Goal: Information Seeking & Learning: Learn about a topic

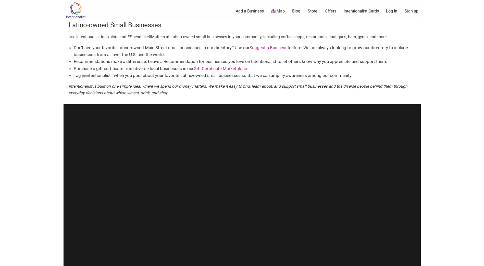
click at [297, 11] on link "Blog" at bounding box center [296, 11] width 8 height 6
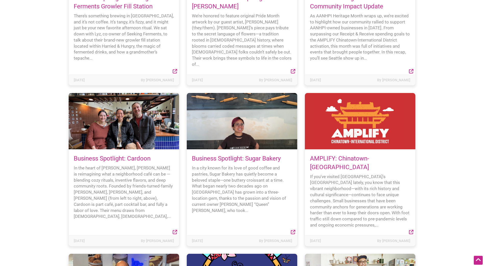
scroll to position [847, 0]
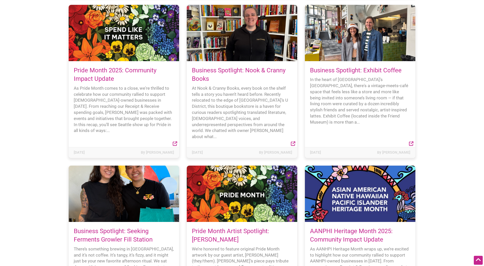
click at [227, 68] on link "Business Spotlight: Nook & Cranny Books" at bounding box center [239, 75] width 94 height 16
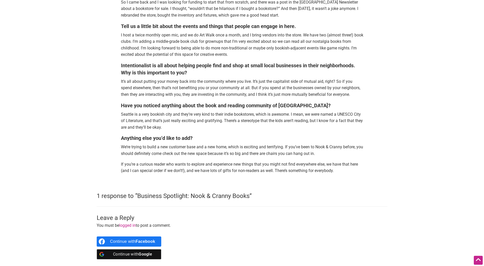
scroll to position [522, 0]
